Goal: Transaction & Acquisition: Purchase product/service

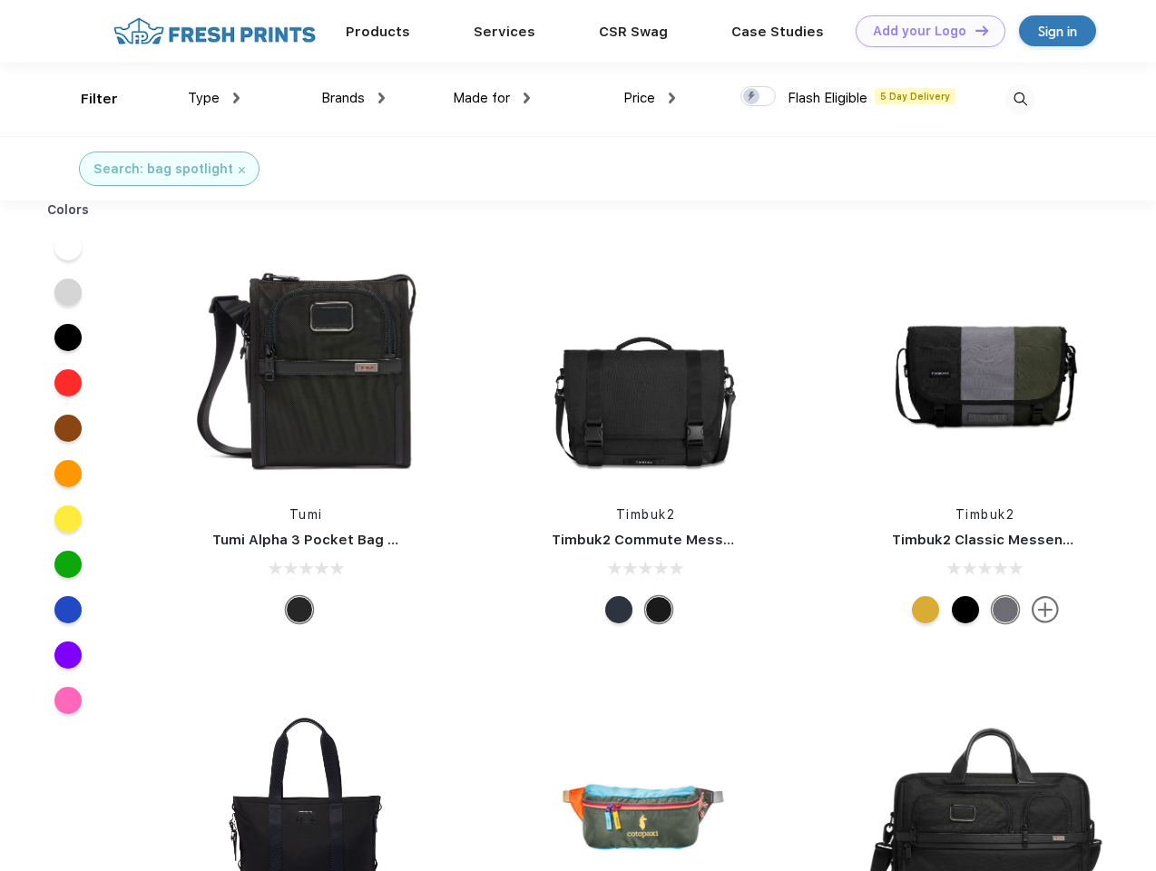
click at [924, 31] on link "Add your Logo Design Tool" at bounding box center [931, 31] width 150 height 32
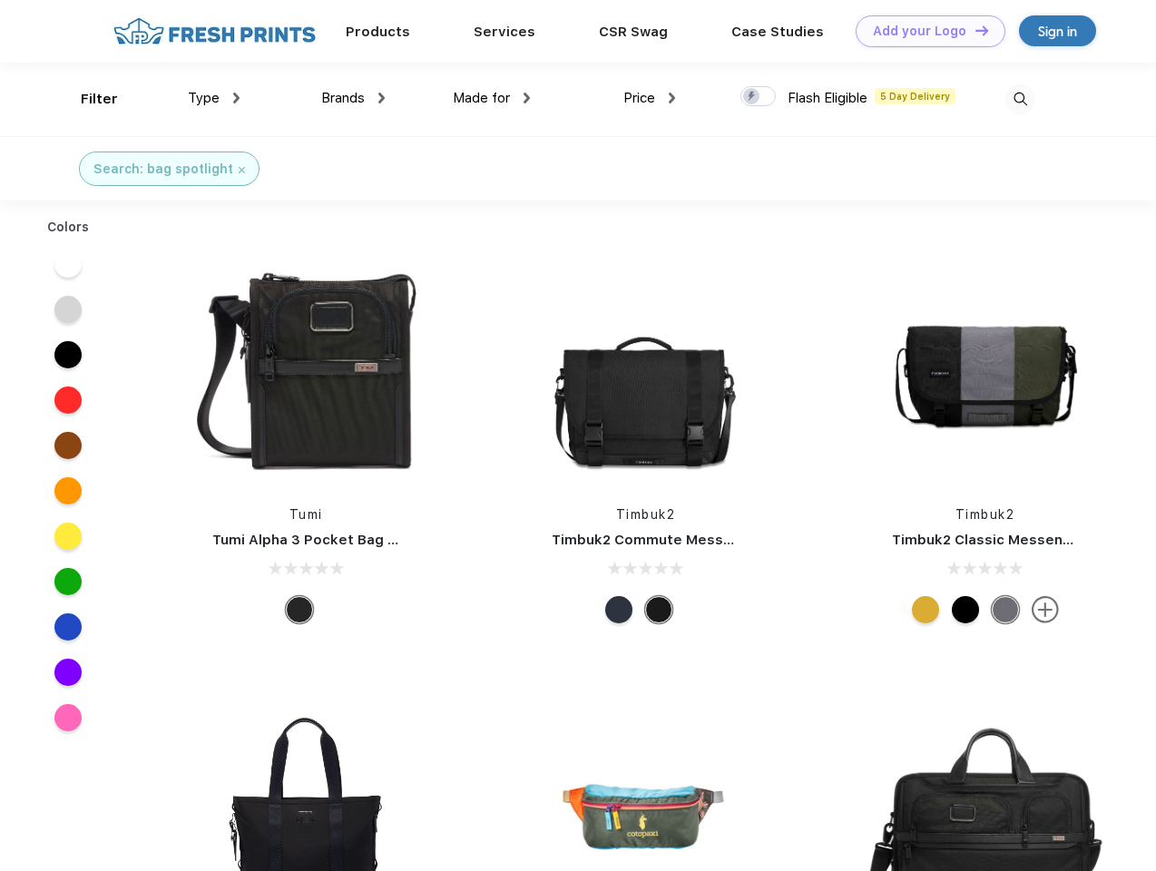
click at [0, 0] on div "Design Tool" at bounding box center [0, 0] width 0 height 0
click at [974, 30] on link "Add your Logo Design Tool" at bounding box center [931, 31] width 150 height 32
click at [87, 99] on div "Filter" at bounding box center [99, 99] width 37 height 21
click at [214, 98] on span "Type" at bounding box center [204, 98] width 32 height 16
click at [353, 98] on span "Brands" at bounding box center [343, 98] width 44 height 16
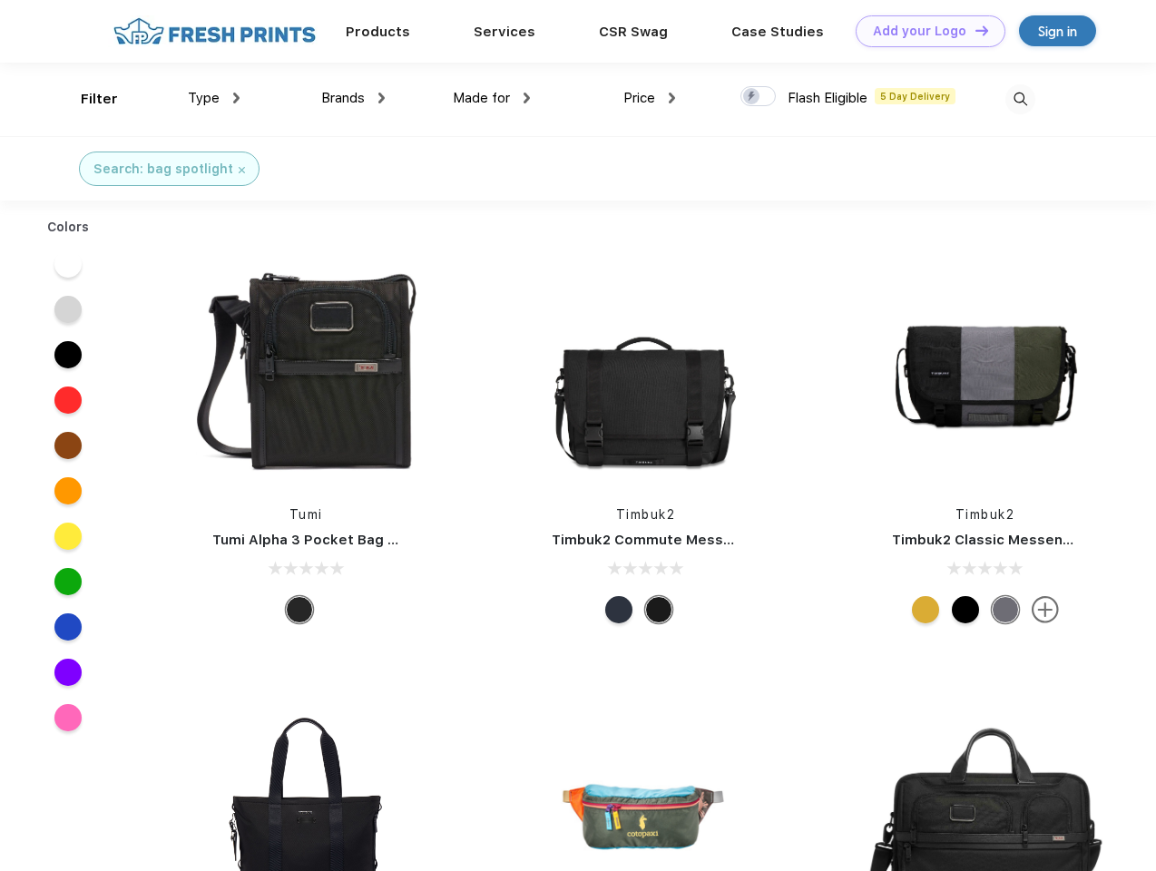
click at [492, 98] on span "Made for" at bounding box center [481, 98] width 57 height 16
click at [650, 98] on span "Price" at bounding box center [640, 98] width 32 height 16
